Goal: Task Accomplishment & Management: Manage account settings

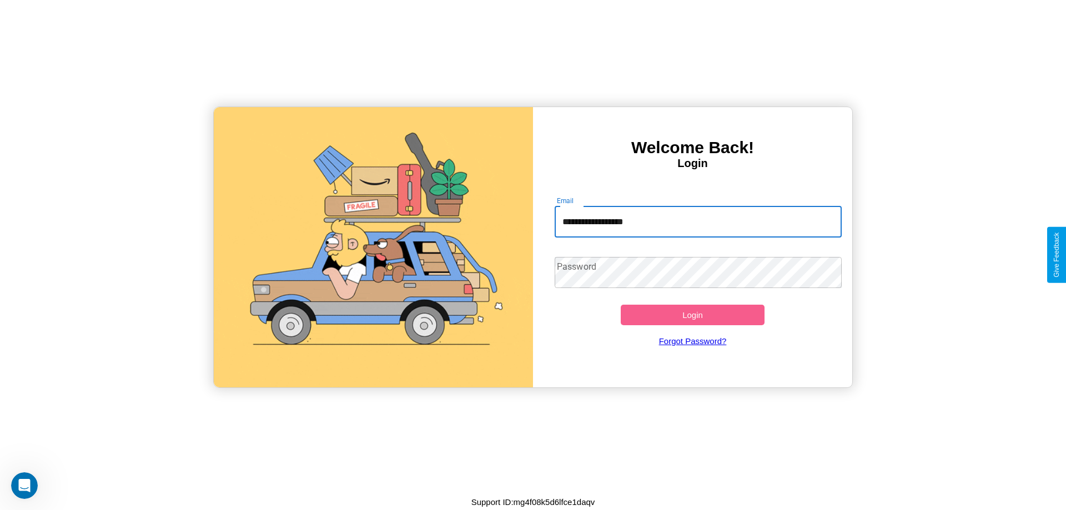
type input "**********"
click at [692, 315] on button "Login" at bounding box center [692, 315] width 144 height 21
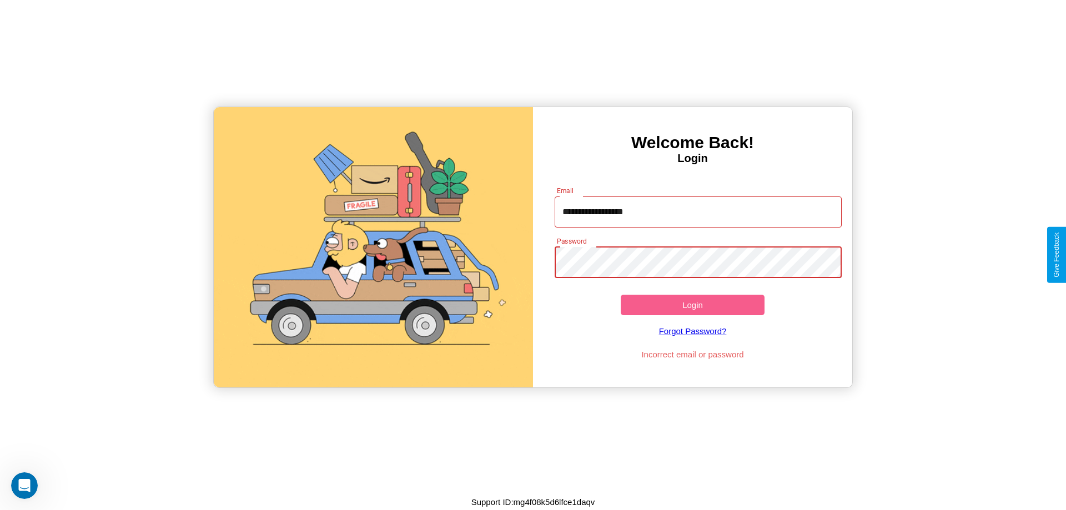
click at [692, 305] on button "Login" at bounding box center [692, 305] width 144 height 21
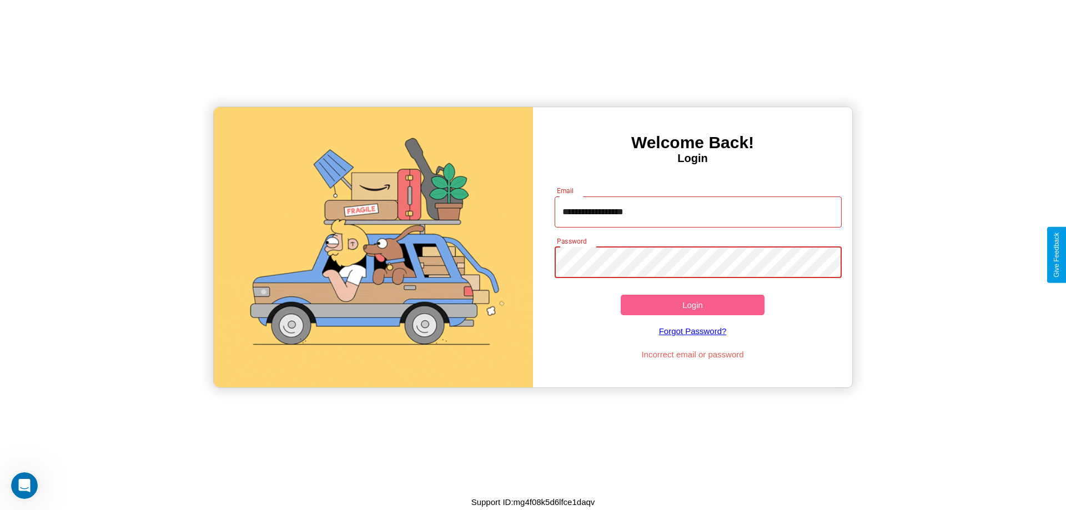
click at [692, 305] on button "Login" at bounding box center [692, 305] width 144 height 21
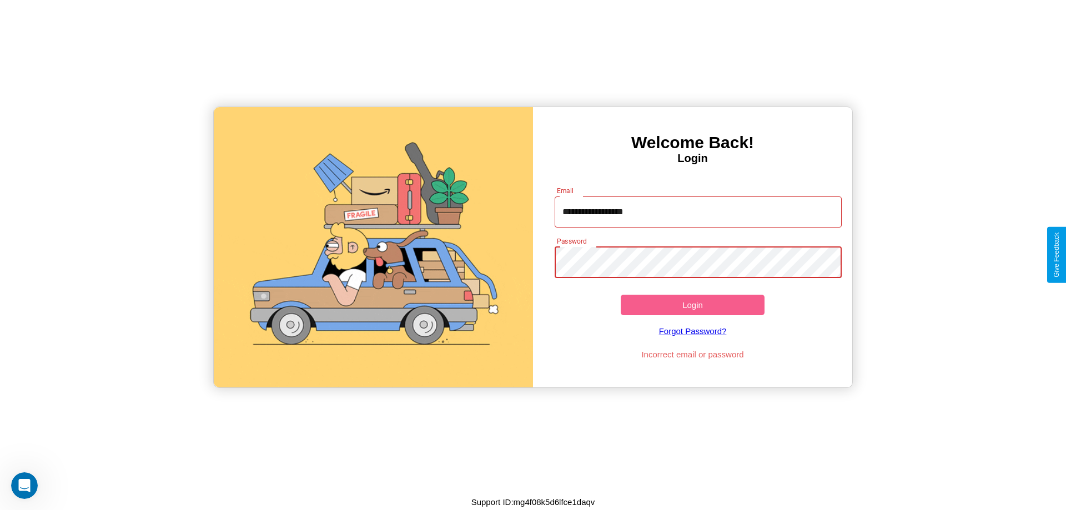
click at [692, 305] on button "Login" at bounding box center [692, 305] width 144 height 21
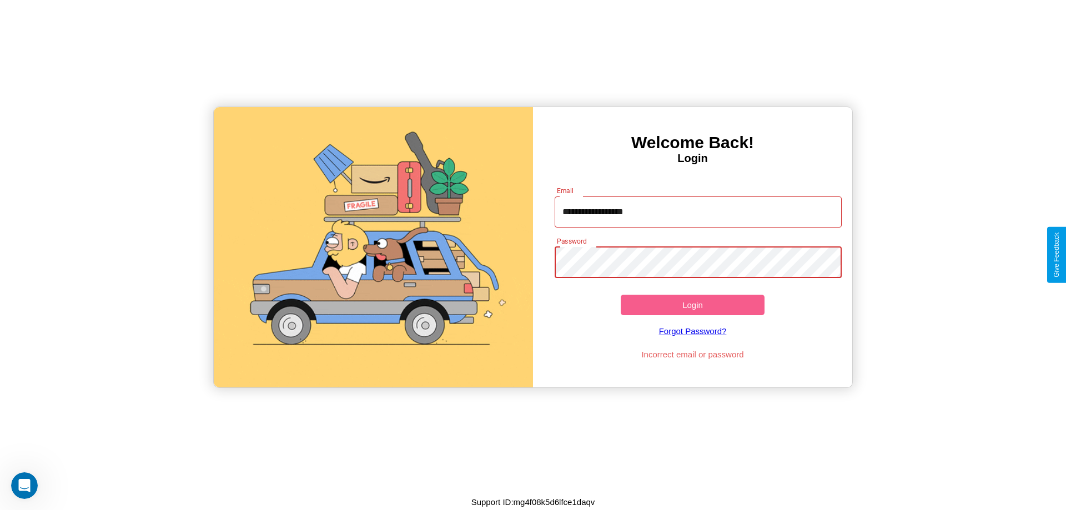
click at [692, 305] on button "Login" at bounding box center [692, 305] width 144 height 21
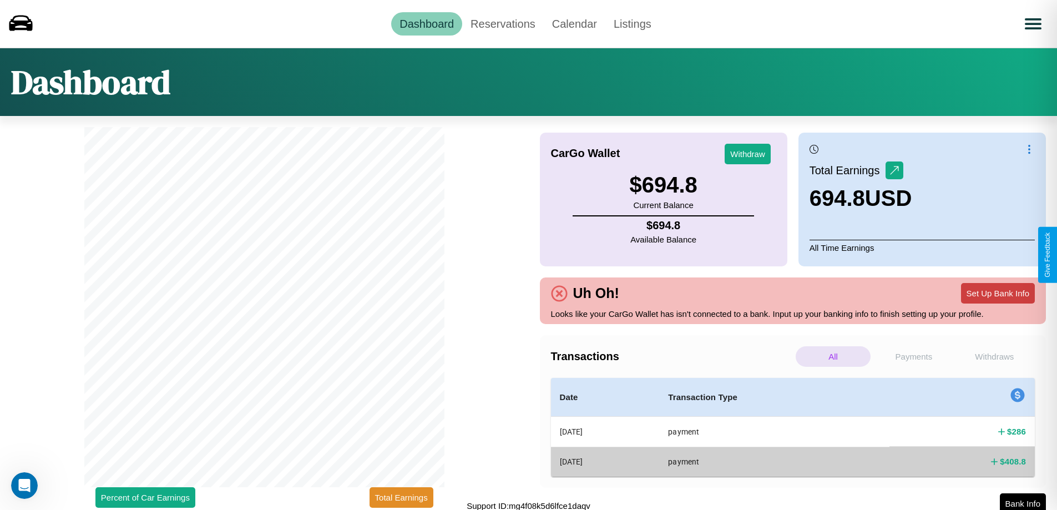
click at [998, 293] on button "Set Up Bank Info" at bounding box center [998, 293] width 74 height 21
